Goal: Information Seeking & Learning: Learn about a topic

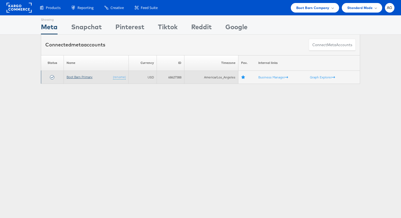
click at [89, 77] on link "Boot Barn Primary" at bounding box center [80, 77] width 26 height 4
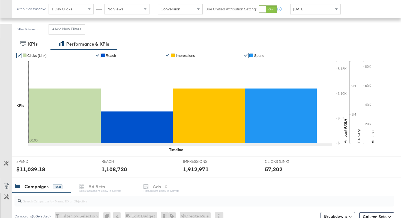
scroll to position [191, 0]
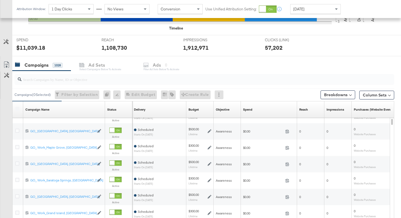
click at [222, 75] on input "search" at bounding box center [191, 77] width 339 height 11
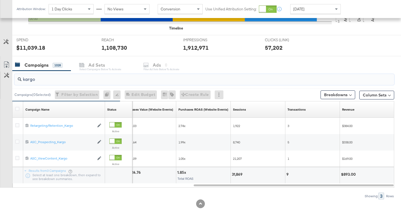
type input "kargo"
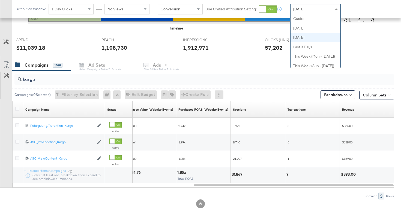
click at [319, 9] on div "Yesterday" at bounding box center [316, 8] width 50 height 9
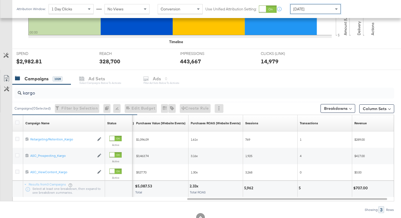
scroll to position [172, 0]
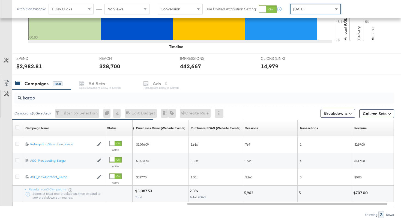
click at [334, 7] on span at bounding box center [337, 8] width 7 height 9
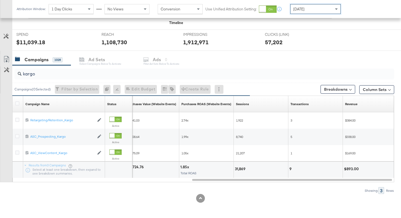
scroll to position [84, 0]
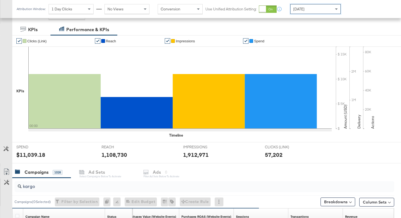
click at [325, 11] on div "Yesterday" at bounding box center [316, 8] width 50 height 9
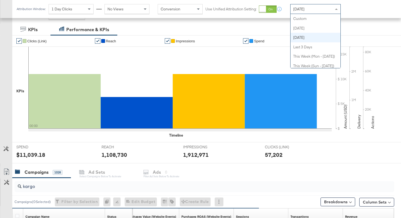
scroll to position [19, 0]
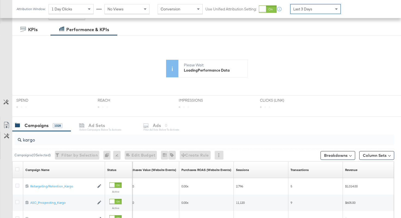
click at [324, 13] on div "Last 3 Days" at bounding box center [316, 8] width 50 height 9
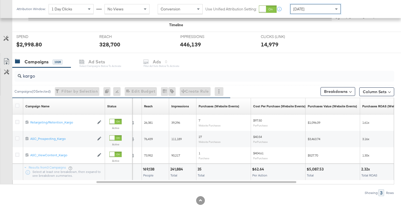
scroll to position [194, 0]
click at [318, 12] on div "Today" at bounding box center [316, 8] width 50 height 9
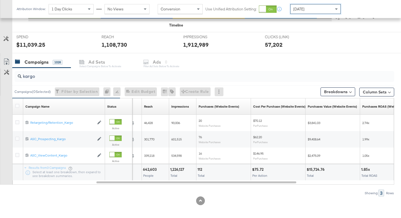
scroll to position [196, 0]
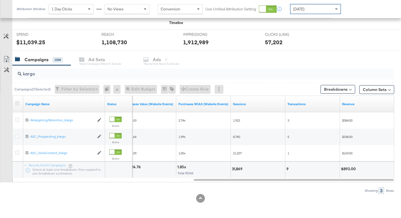
click at [17, 104] on icon at bounding box center [17, 103] width 4 height 4
click at [0, 0] on input "checkbox" at bounding box center [0, 0] width 0 height 0
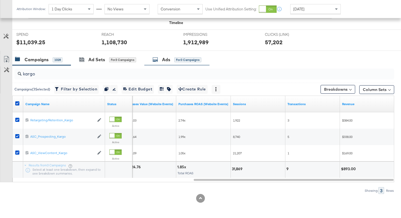
click at [163, 61] on div "Ads" at bounding box center [166, 60] width 8 height 6
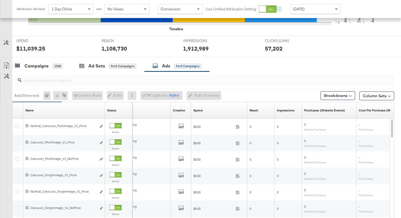
scroll to position [189, 0]
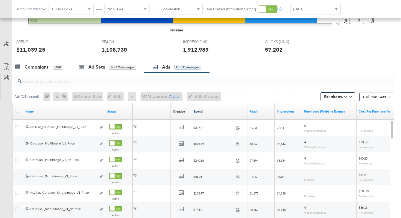
click at [202, 111] on link "Spend" at bounding box center [220, 111] width 52 height 4
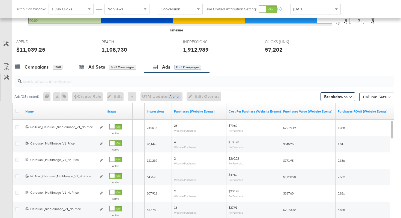
click at [343, 101] on div "Breakdowns" at bounding box center [338, 96] width 35 height 13
click at [343, 96] on button "Breakdowns" at bounding box center [338, 96] width 35 height 9
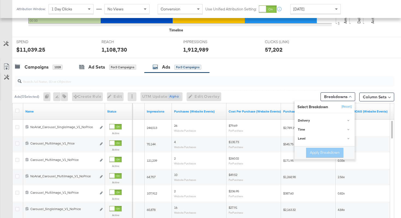
click at [381, 104] on div "Purchases ROAS (Website Events)" at bounding box center [363, 111] width 55 height 16
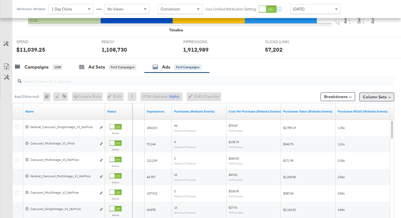
click at [380, 95] on button "Column Sets" at bounding box center [377, 97] width 35 height 9
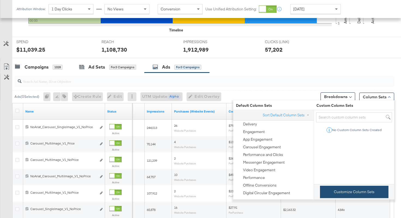
click at [334, 189] on button "Customize Column Sets" at bounding box center [354, 192] width 69 height 12
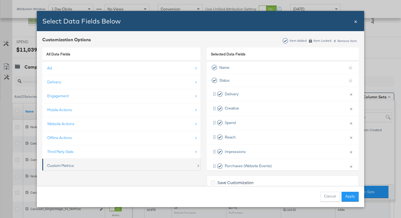
scroll to position [8, 0]
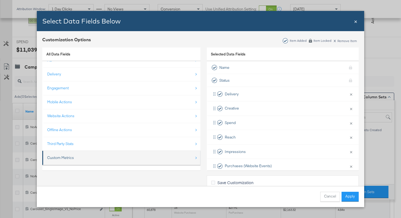
click at [159, 151] on li "Custom Metrics" at bounding box center [121, 158] width 158 height 14
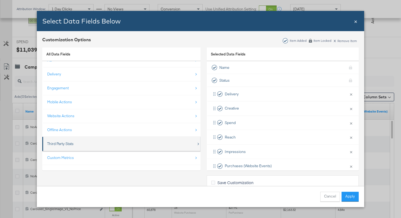
click at [160, 146] on div "Third Party Stats" at bounding box center [121, 143] width 149 height 11
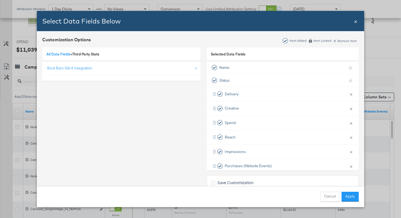
scroll to position [0, 0]
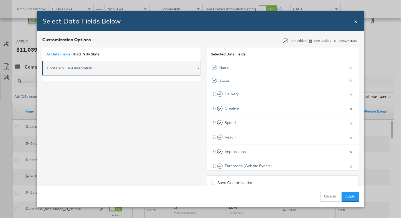
click at [143, 70] on div "Boot Barn GA 4 Integration" at bounding box center [121, 68] width 149 height 11
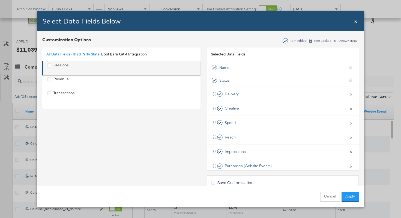
click at [136, 68] on div "Sessions" at bounding box center [121, 68] width 149 height 11
click at [51, 66] on icon "Sessions" at bounding box center [49, 65] width 4 height 4
click at [0, 0] on input "Sessions" at bounding box center [0, 0] width 0 height 0
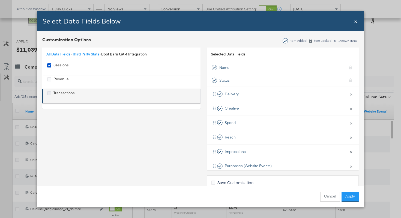
click at [50, 91] on icon "Transactions" at bounding box center [49, 93] width 4 height 4
click at [0, 0] on input "Transactions" at bounding box center [0, 0] width 0 height 0
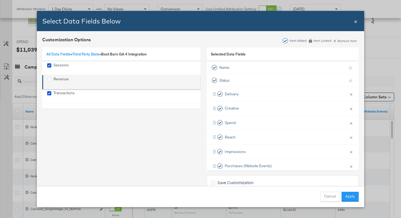
click at [50, 81] on div "Revenue" at bounding box center [49, 79] width 4 height 6
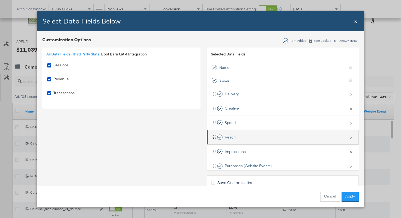
scroll to position [94, 0]
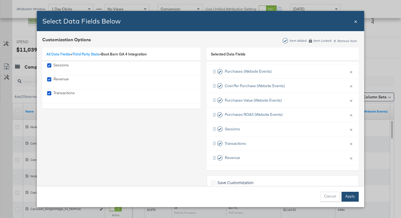
click at [351, 193] on button "Apply" at bounding box center [350, 197] width 17 height 10
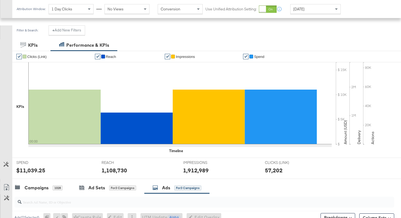
scroll to position [52, 0]
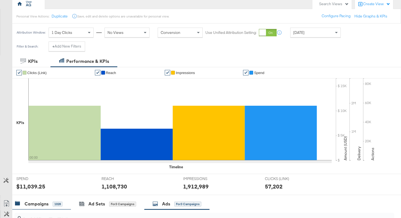
click at [60, 198] on div "Campaigns 1028" at bounding box center [41, 204] width 59 height 12
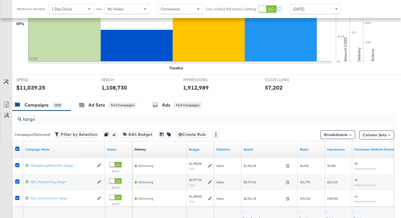
scroll to position [152, 0]
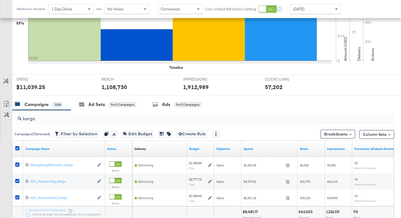
click at [17, 146] on div at bounding box center [18, 149] width 10 height 10
click at [18, 147] on icon at bounding box center [17, 148] width 4 height 4
click at [0, 0] on input "checkbox" at bounding box center [0, 0] width 0 height 0
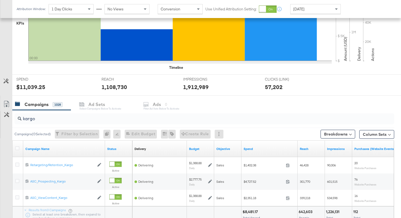
click at [48, 122] on div "kargo" at bounding box center [204, 118] width 380 height 11
click at [45, 119] on input "kargo" at bounding box center [191, 116] width 339 height 11
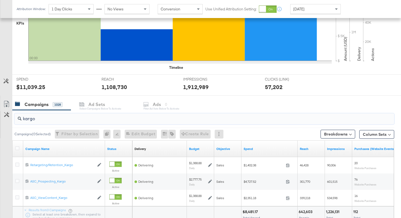
click at [45, 119] on input "kargo" at bounding box center [191, 116] width 339 height 11
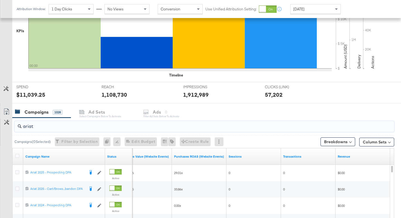
scroll to position [147, 0]
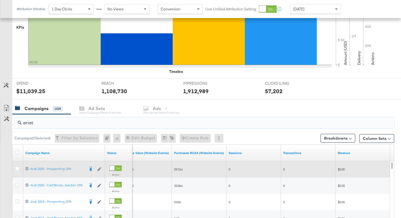
type input "ariat"
click at [20, 168] on div at bounding box center [18, 169] width 6 height 5
click at [18, 169] on icon at bounding box center [17, 169] width 4 height 4
click at [0, 0] on input "checkbox" at bounding box center [0, 0] width 0 height 0
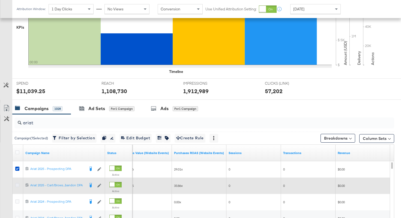
click at [17, 184] on icon at bounding box center [17, 185] width 4 height 4
click at [0, 0] on input "checkbox" at bounding box center [0, 0] width 0 height 0
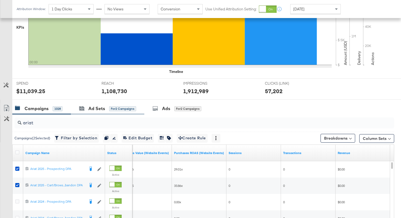
click at [87, 112] on div "Ad Sets for 2 Campaigns" at bounding box center [107, 109] width 73 height 12
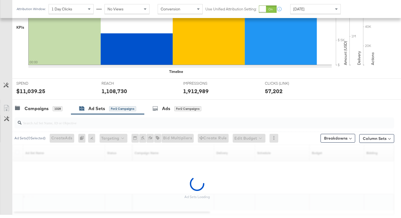
scroll to position [180, 0]
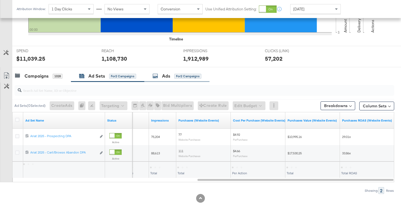
click at [171, 74] on div "Ads for 2 Campaigns" at bounding box center [177, 76] width 49 height 6
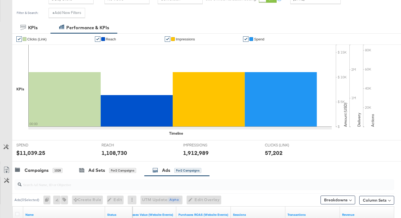
scroll to position [0, 0]
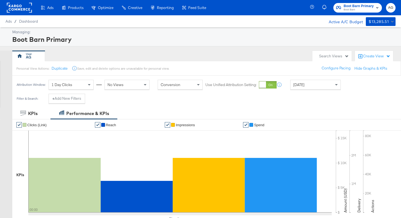
click at [23, 9] on rect at bounding box center [19, 8] width 25 height 10
